Goal: Information Seeking & Learning: Learn about a topic

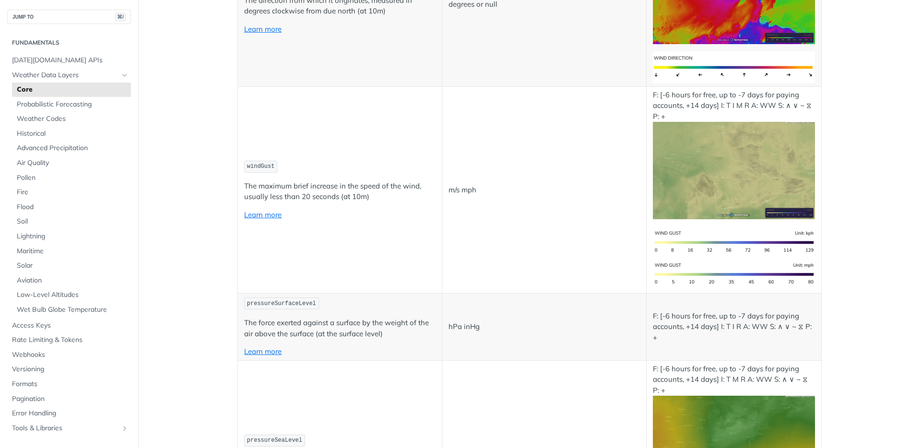
scroll to position [1170, 0]
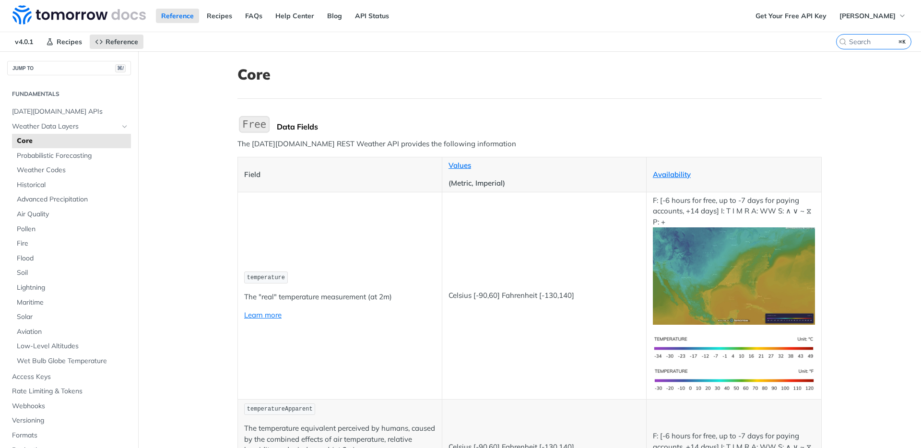
click at [624, 125] on div "Data Fields" at bounding box center [549, 127] width 545 height 10
